Goal: Task Accomplishment & Management: Use online tool/utility

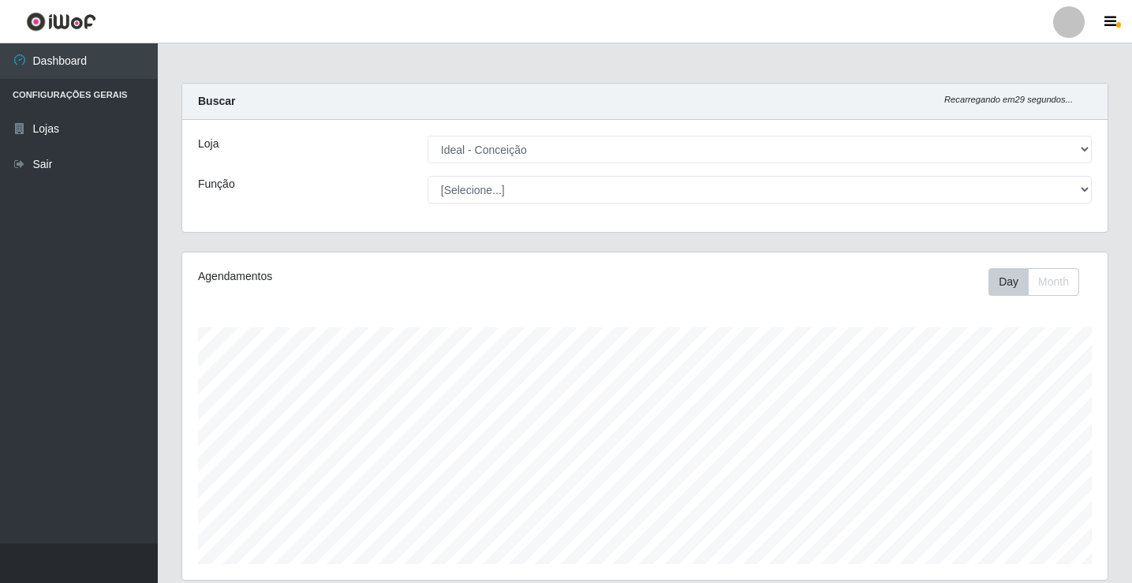
select select "231"
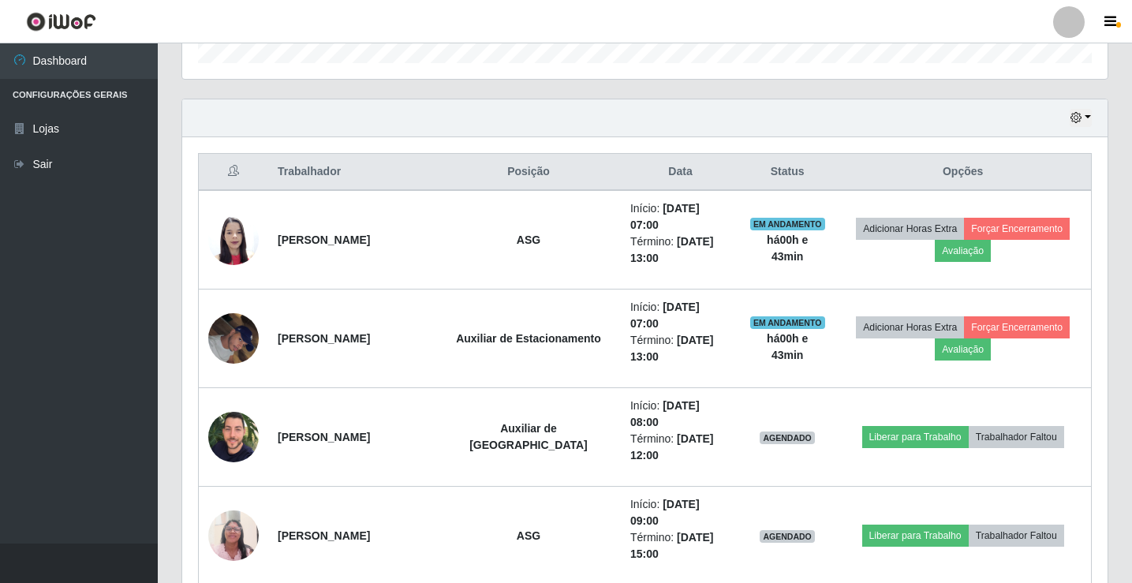
scroll to position [473, 0]
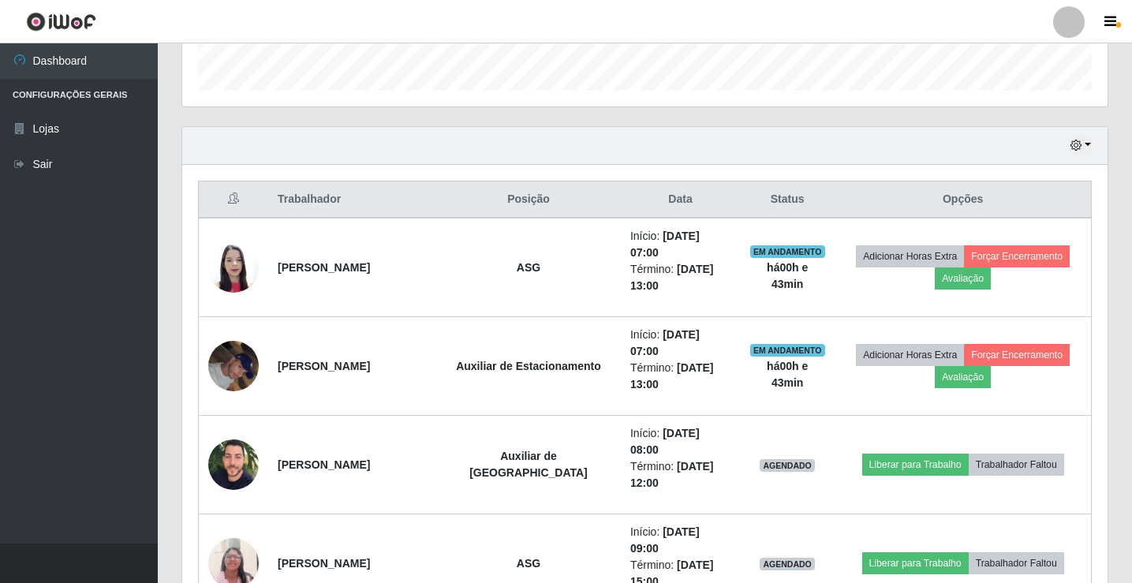
click at [1058, 17] on div at bounding box center [1069, 22] width 32 height 32
click at [1045, 136] on button "Sair" at bounding box center [1038, 123] width 142 height 32
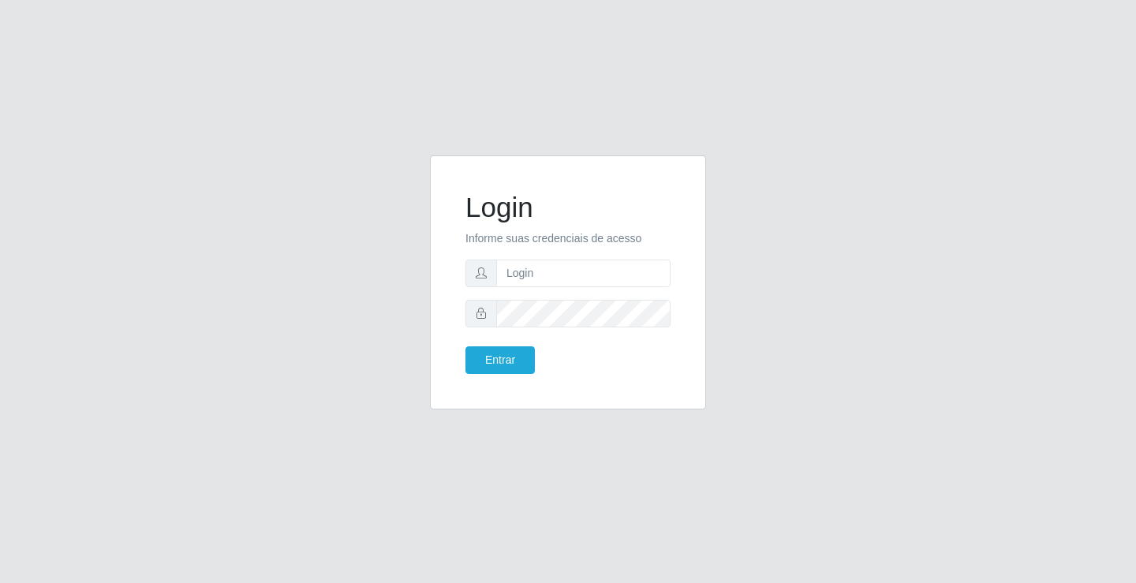
click at [558, 258] on form "Login Informe suas credenciais de acesso Entrar" at bounding box center [568, 282] width 205 height 183
click at [571, 286] on input "text" at bounding box center [583, 274] width 174 height 28
type input "[PERSON_NAME]"
click at [466, 346] on button "Entrar" at bounding box center [500, 360] width 69 height 28
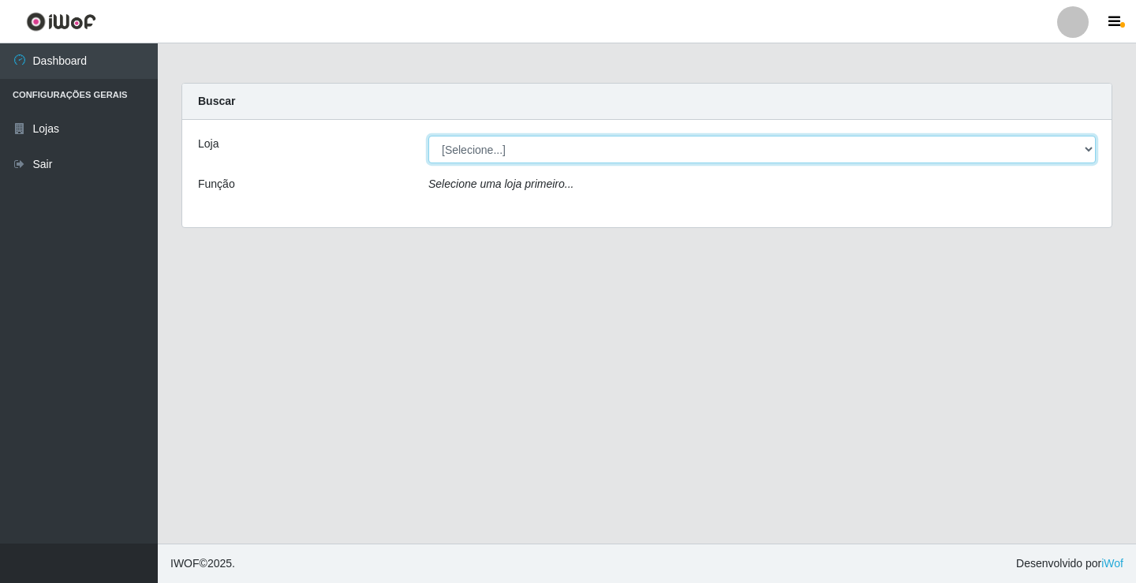
click at [501, 154] on select "[Selecione...] Ideal - Conceição" at bounding box center [762, 150] width 668 height 28
select select "231"
click at [428, 136] on select "[Selecione...] Ideal - Conceição" at bounding box center [762, 150] width 668 height 28
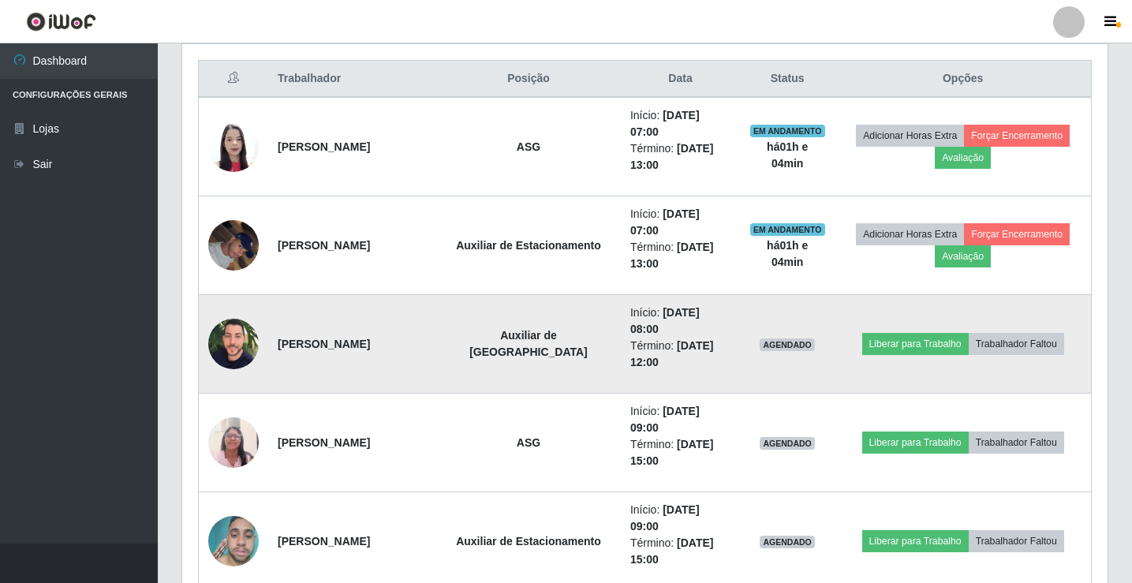
scroll to position [631, 0]
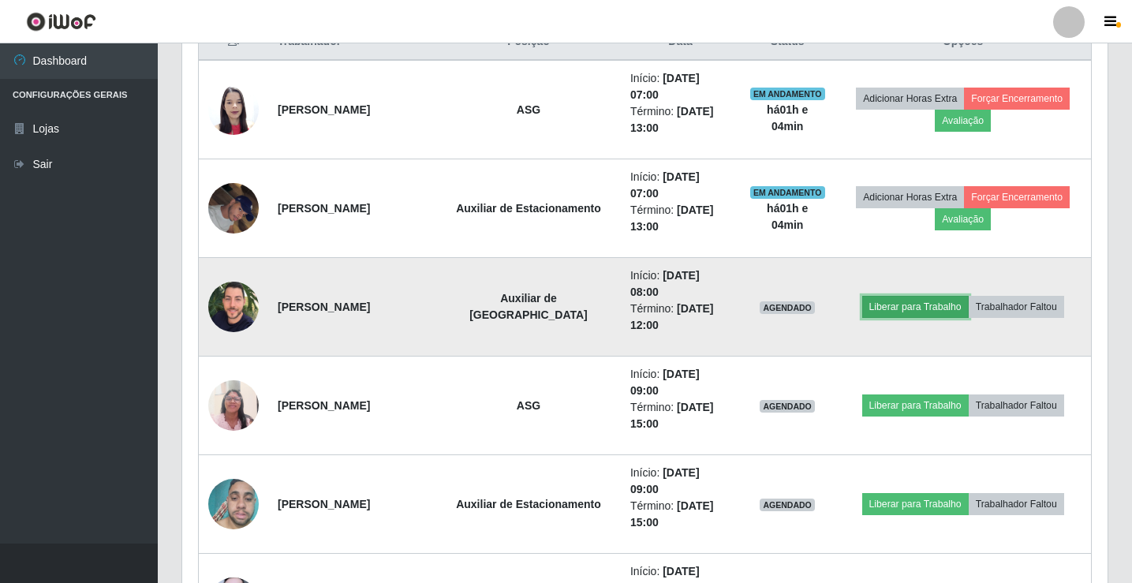
click at [894, 303] on button "Liberar para Trabalho" at bounding box center [916, 307] width 107 height 22
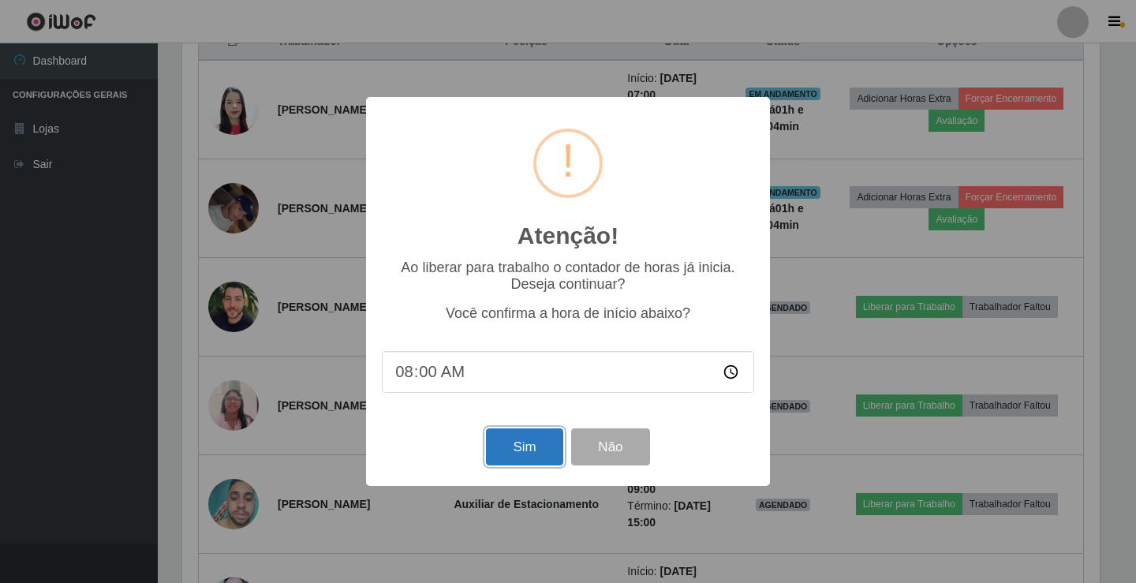
click at [523, 449] on button "Sim" at bounding box center [524, 446] width 77 height 37
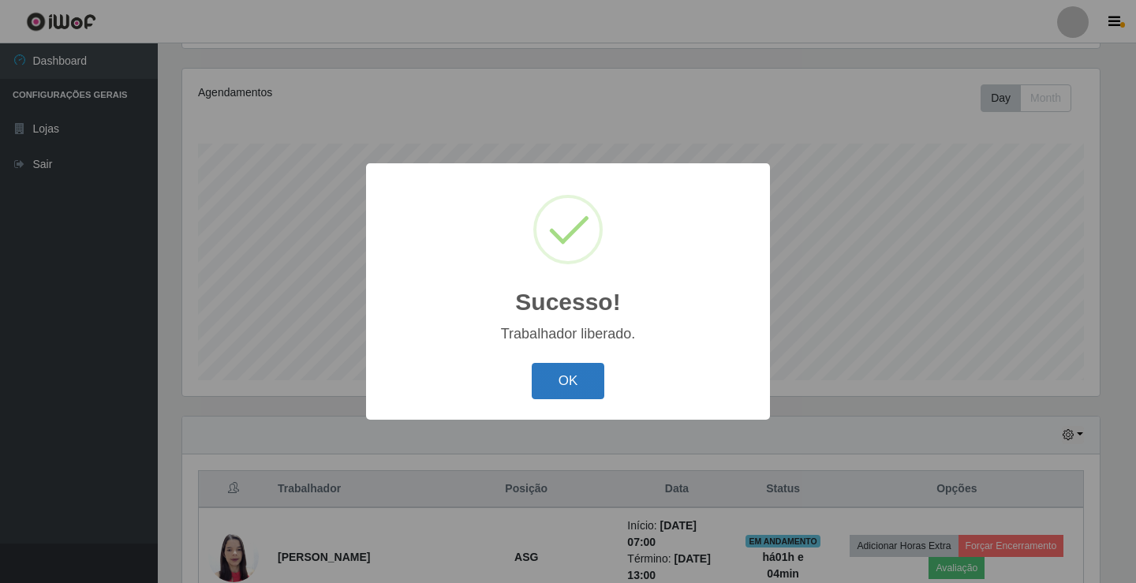
click at [537, 396] on button "OK" at bounding box center [568, 381] width 73 height 37
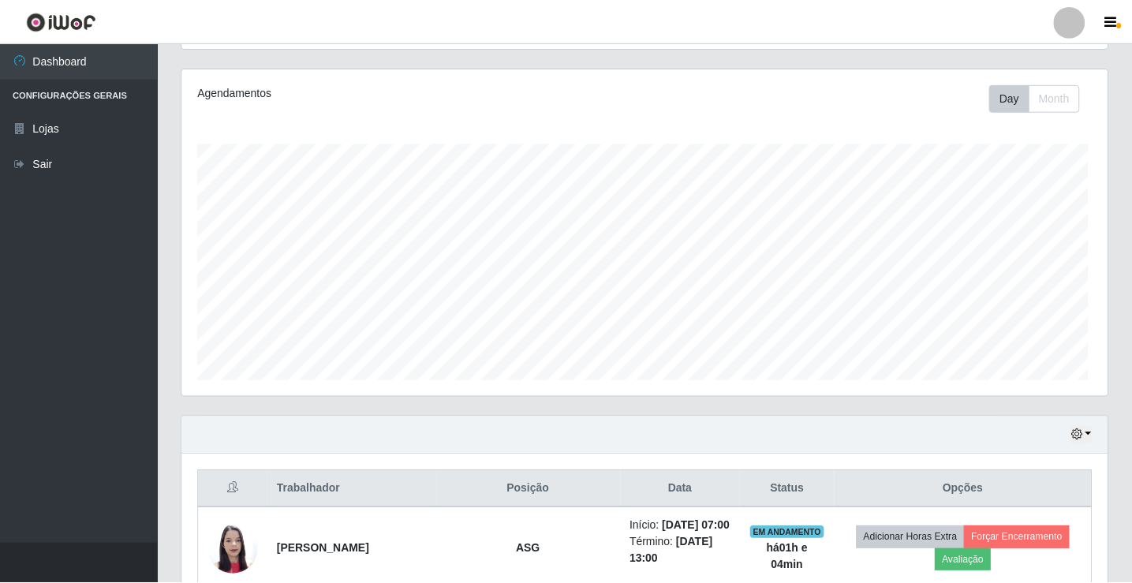
scroll to position [327, 926]
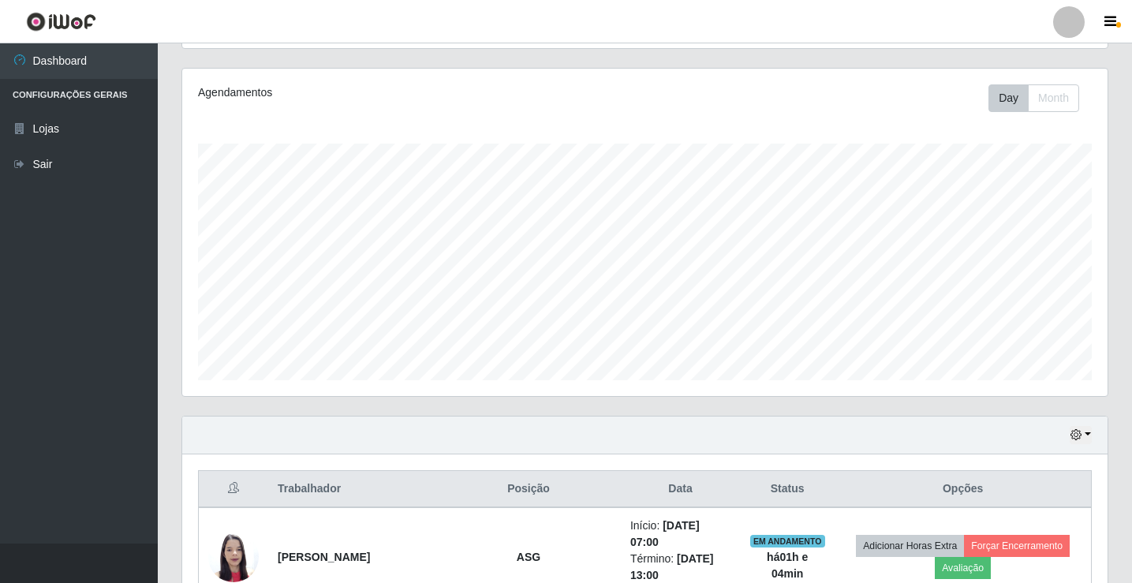
click at [1076, 22] on div at bounding box center [1069, 22] width 32 height 32
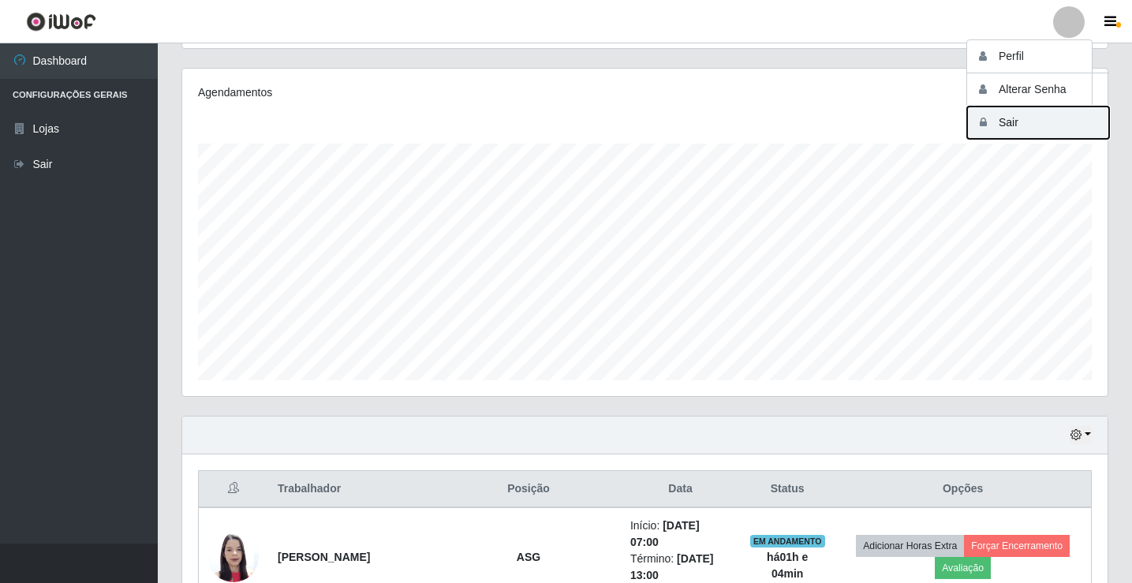
click at [1053, 125] on button "Sair" at bounding box center [1038, 123] width 142 height 32
